Goal: Entertainment & Leisure: Consume media (video, audio)

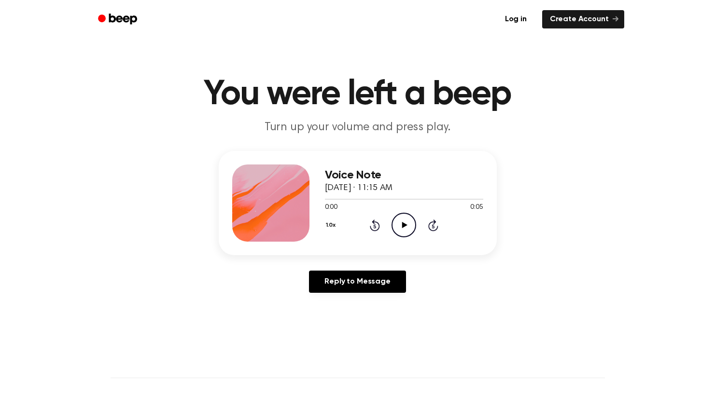
click at [403, 225] on icon at bounding box center [404, 225] width 5 height 6
click at [407, 222] on icon "Play Audio" at bounding box center [403, 225] width 25 height 25
click at [403, 224] on icon "Pause Audio" at bounding box center [403, 225] width 25 height 25
click at [405, 224] on icon "Play Audio" at bounding box center [403, 225] width 25 height 25
click at [402, 226] on icon "Play Audio" at bounding box center [403, 225] width 25 height 25
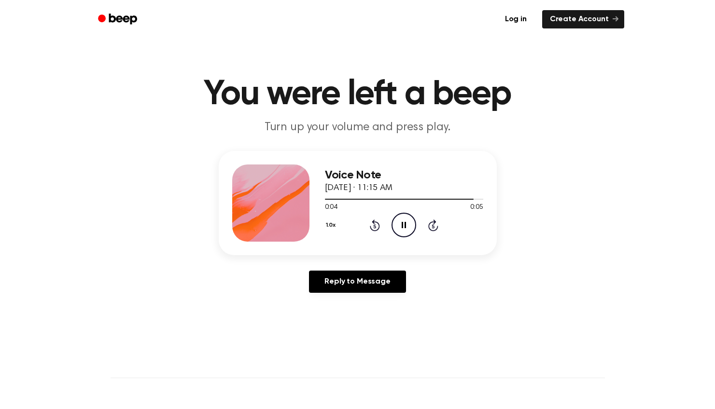
click at [402, 226] on icon at bounding box center [404, 225] width 4 height 6
click at [406, 224] on icon "Play Audio" at bounding box center [403, 225] width 25 height 25
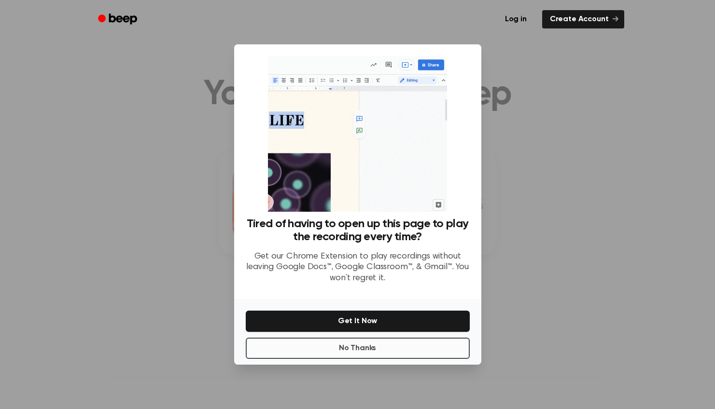
click at [376, 348] on button "No Thanks" at bounding box center [358, 348] width 224 height 21
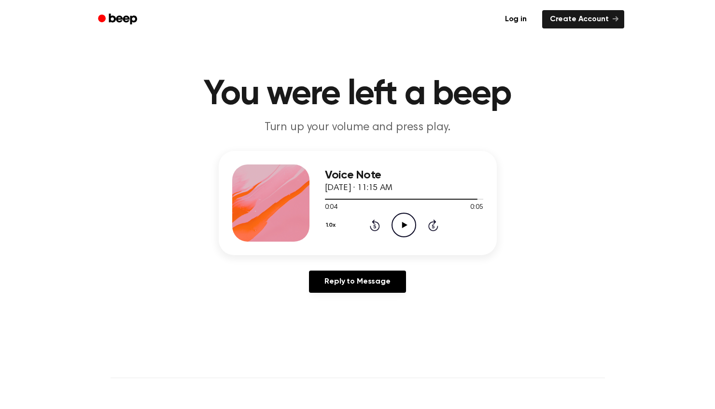
click at [375, 223] on icon "Rewind 5 seconds" at bounding box center [374, 225] width 11 height 13
click at [397, 223] on icon "Play Audio" at bounding box center [403, 225] width 25 height 25
click at [402, 228] on icon at bounding box center [404, 225] width 5 height 6
click at [411, 222] on icon "Play Audio" at bounding box center [403, 225] width 25 height 25
click at [411, 222] on icon "Pause Audio" at bounding box center [403, 225] width 25 height 25
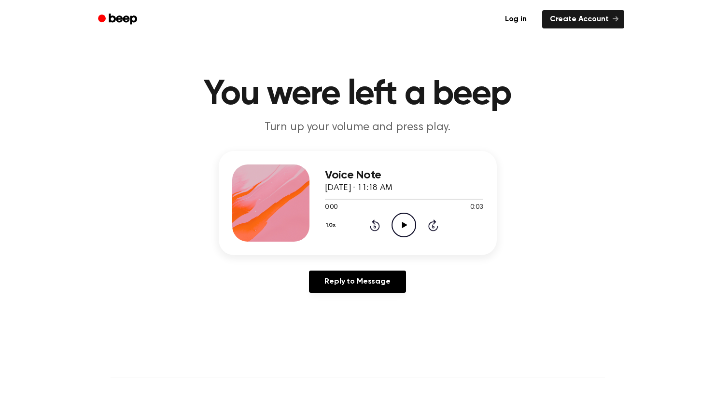
click at [404, 228] on icon "Play Audio" at bounding box center [403, 225] width 25 height 25
click at [404, 228] on icon at bounding box center [404, 225] width 4 height 6
click at [401, 227] on icon "Play Audio" at bounding box center [403, 225] width 25 height 25
click at [377, 225] on icon "Rewind 5 seconds" at bounding box center [374, 225] width 11 height 13
click at [374, 224] on icon at bounding box center [375, 226] width 10 height 12
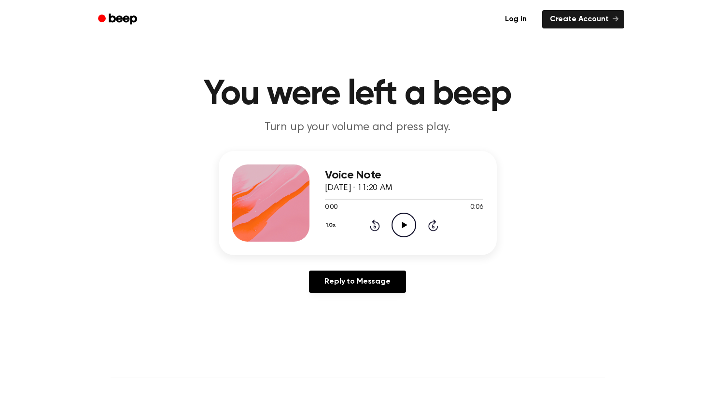
click at [405, 227] on icon "Play Audio" at bounding box center [403, 225] width 25 height 25
click at [405, 227] on icon at bounding box center [404, 225] width 4 height 6
click at [408, 224] on icon "Play Audio" at bounding box center [403, 225] width 25 height 25
click at [404, 226] on icon at bounding box center [404, 225] width 4 height 6
click at [406, 227] on icon "Play Audio" at bounding box center [403, 225] width 25 height 25
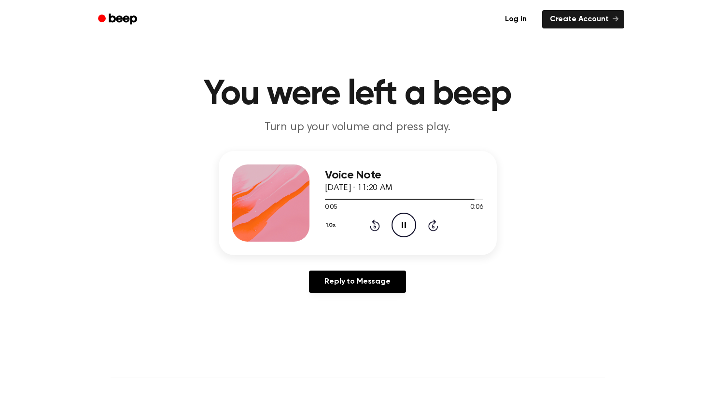
click at [406, 227] on icon "Pause Audio" at bounding box center [403, 225] width 25 height 25
click at [402, 222] on icon "Play Audio" at bounding box center [403, 225] width 25 height 25
click at [402, 222] on icon at bounding box center [404, 225] width 4 height 6
click at [375, 224] on icon at bounding box center [375, 226] width 10 height 12
click at [402, 224] on icon at bounding box center [404, 225] width 5 height 6
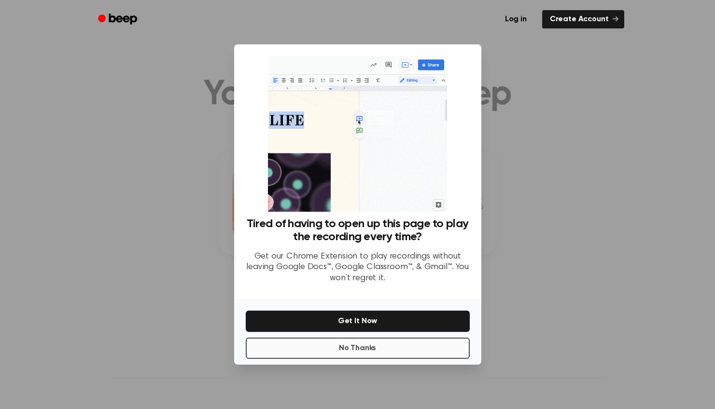
click at [349, 349] on button "No Thanks" at bounding box center [358, 348] width 224 height 21
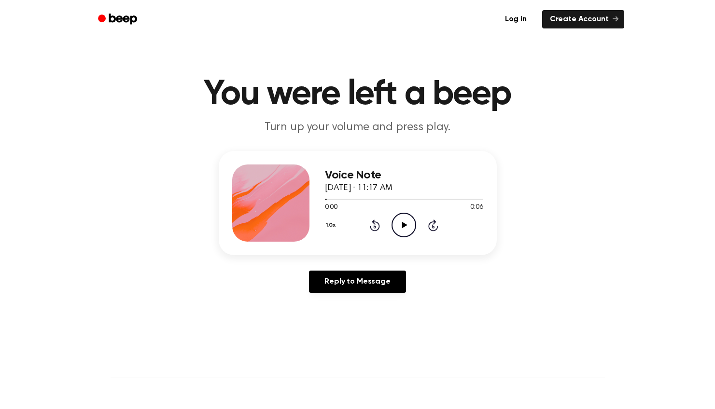
click at [401, 222] on icon "Play Audio" at bounding box center [403, 225] width 25 height 25
click at [373, 227] on icon "Rewind 5 seconds" at bounding box center [374, 225] width 11 height 13
click at [399, 229] on icon "Play Audio" at bounding box center [403, 225] width 25 height 25
click at [407, 216] on icon "Pause Audio" at bounding box center [403, 225] width 25 height 25
click at [402, 226] on icon at bounding box center [404, 225] width 5 height 6
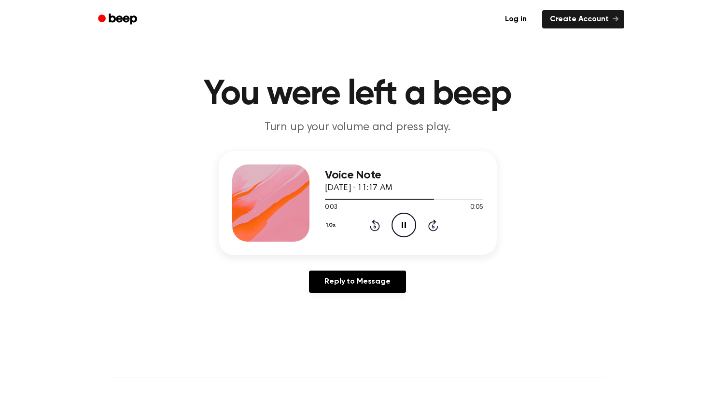
click at [402, 226] on icon at bounding box center [404, 225] width 4 height 6
drag, startPoint x: 446, startPoint y: 198, endPoint x: 372, endPoint y: 198, distance: 74.8
click at [372, 198] on div at bounding box center [404, 199] width 158 height 8
click at [406, 224] on icon "Play Audio" at bounding box center [403, 225] width 25 height 25
click at [403, 225] on icon at bounding box center [404, 225] width 4 height 6
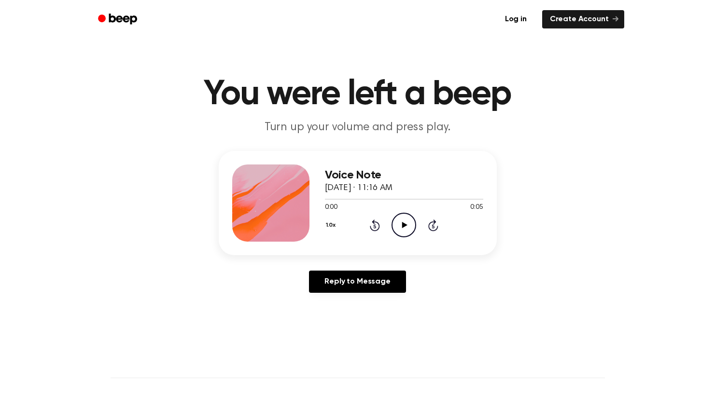
click at [401, 225] on icon "Play Audio" at bounding box center [403, 225] width 25 height 25
click at [401, 225] on icon "Pause Audio" at bounding box center [403, 225] width 25 height 25
click at [407, 222] on icon "Play Audio" at bounding box center [403, 225] width 25 height 25
drag, startPoint x: 478, startPoint y: 201, endPoint x: 340, endPoint y: 205, distance: 137.6
click at [340, 205] on div "0:05 0:05 Your browser does not support the [object Object] element." at bounding box center [404, 204] width 158 height 18
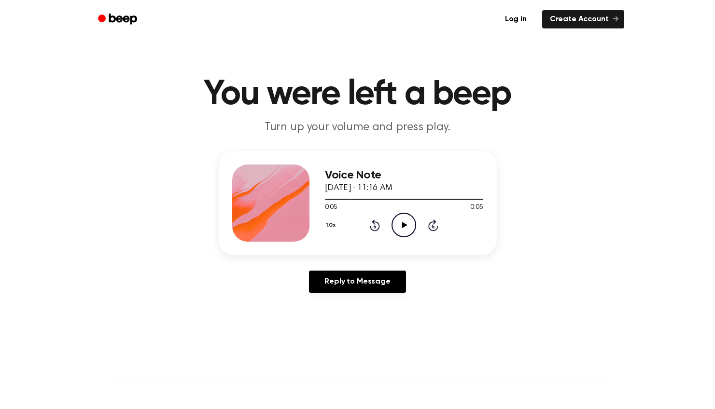
click at [371, 224] on icon "Rewind 5 seconds" at bounding box center [374, 225] width 11 height 13
click at [400, 226] on icon "Play Audio" at bounding box center [403, 225] width 25 height 25
click at [403, 225] on icon "Pause Audio" at bounding box center [403, 225] width 25 height 25
click at [405, 226] on icon at bounding box center [404, 225] width 5 height 6
click at [405, 226] on icon at bounding box center [404, 225] width 4 height 6
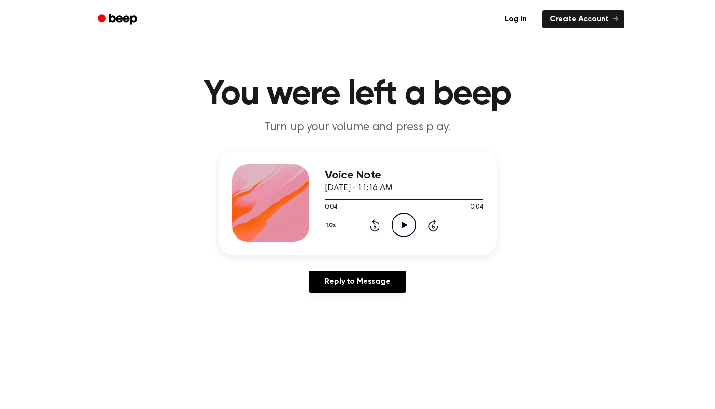
click at [378, 223] on icon at bounding box center [375, 226] width 10 height 12
click at [405, 224] on icon "Play Audio" at bounding box center [403, 225] width 25 height 25
click at [404, 224] on icon at bounding box center [404, 225] width 4 height 6
click at [398, 226] on icon "Play Audio" at bounding box center [403, 225] width 25 height 25
click at [398, 226] on icon "Pause Audio" at bounding box center [403, 225] width 25 height 25
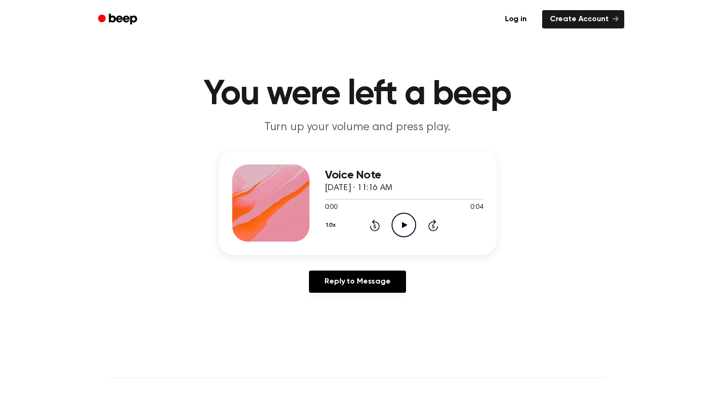
click at [373, 225] on icon "Rewind 5 seconds" at bounding box center [374, 225] width 11 height 13
click at [399, 224] on icon "Play Audio" at bounding box center [403, 225] width 25 height 25
click at [403, 224] on icon at bounding box center [404, 225] width 5 height 6
